Goal: Check status: Check status

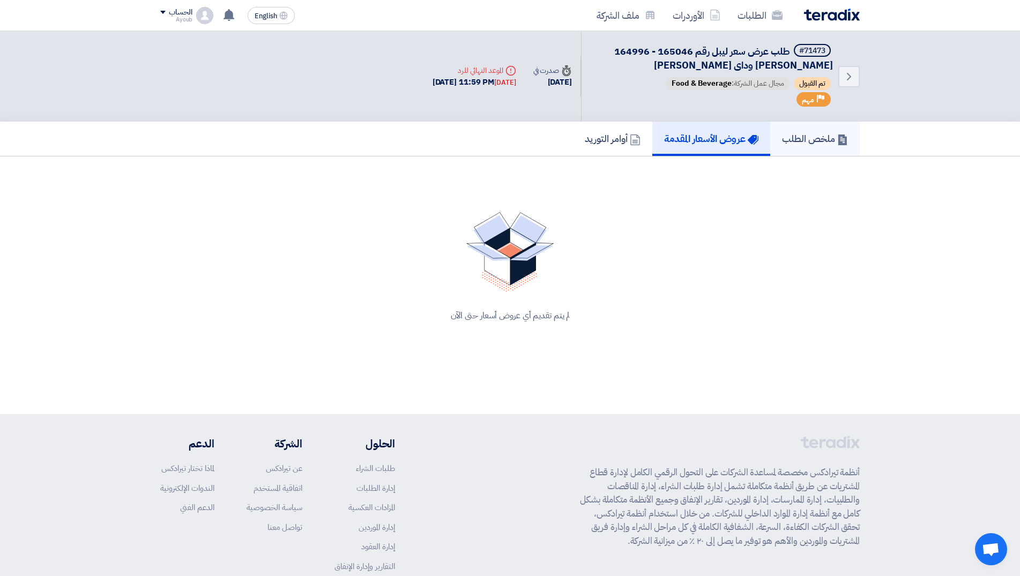
click at [820, 142] on h5 "ملخص الطلب" at bounding box center [815, 138] width 66 height 12
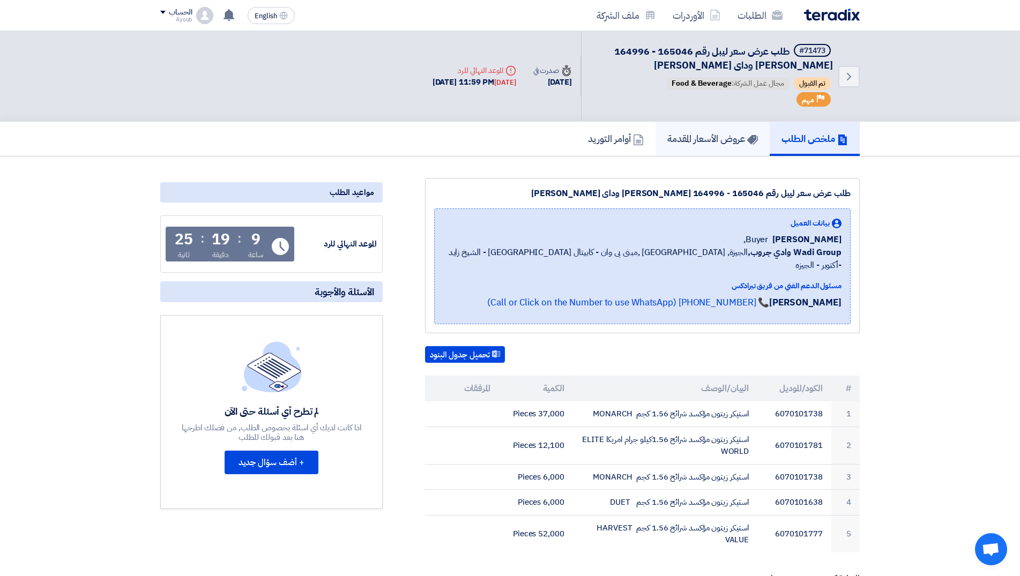
click at [717, 147] on link "عروض الأسعار المقدمة" at bounding box center [713, 139] width 114 height 34
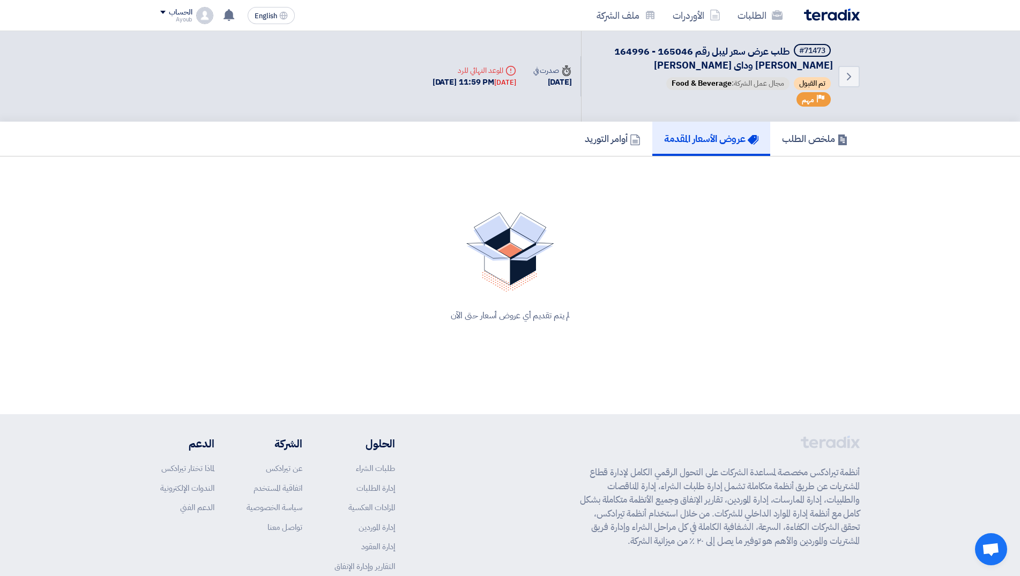
click at [717, 288] on div "لم يتم تقديم أي عروض أسعار حتى الآن" at bounding box center [510, 267] width 700 height 136
click at [619, 143] on h5 "أوامر التوريد" at bounding box center [613, 138] width 56 height 12
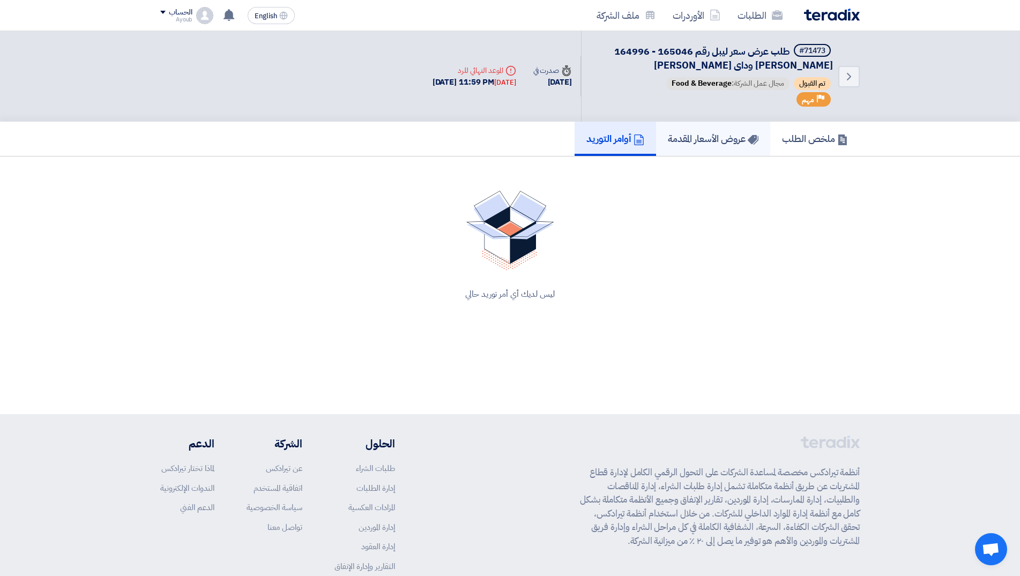
click at [727, 142] on h5 "عروض الأسعار المقدمة" at bounding box center [713, 138] width 91 height 12
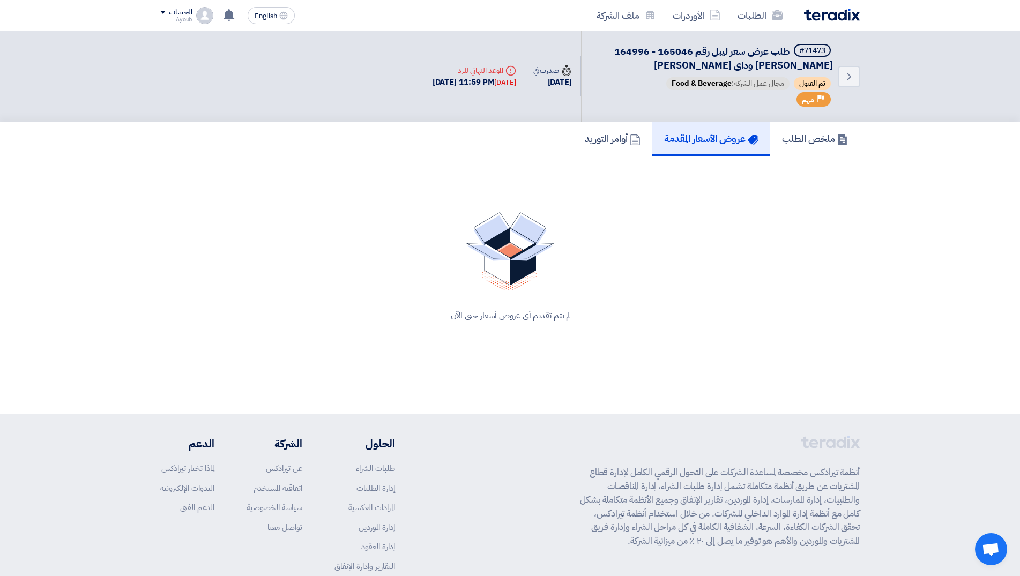
click at [713, 139] on h5 "عروض الأسعار المقدمة" at bounding box center [711, 138] width 94 height 12
click at [673, 302] on div "لم يتم تقديم أي عروض أسعار حتى الآن" at bounding box center [510, 267] width 700 height 136
click at [757, 138] on link "عروض الأسعار المقدمة" at bounding box center [711, 139] width 118 height 34
click at [715, 198] on section "لم يتم تقديم أي عروض أسعار حتى الآن" at bounding box center [510, 267] width 700 height 179
click at [225, 16] on icon at bounding box center [229, 15] width 12 height 12
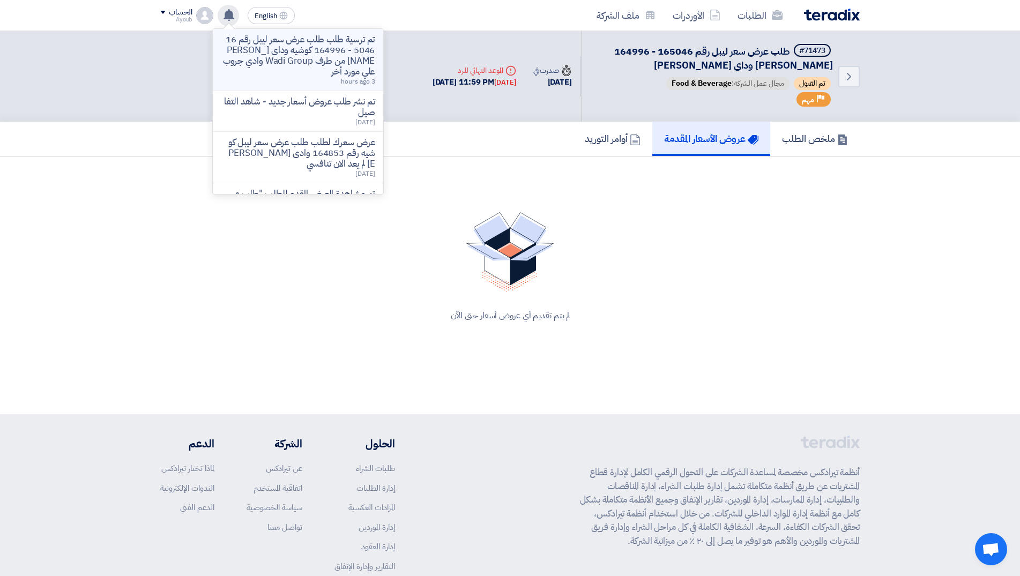
click at [299, 41] on p "تم ترسية طلب طلب عرض سعر ليبل رقم 165046 - 164996 كوشيه وداى [PERSON_NAME] من ط…" at bounding box center [297, 55] width 153 height 43
